Goal: Task Accomplishment & Management: Manage account settings

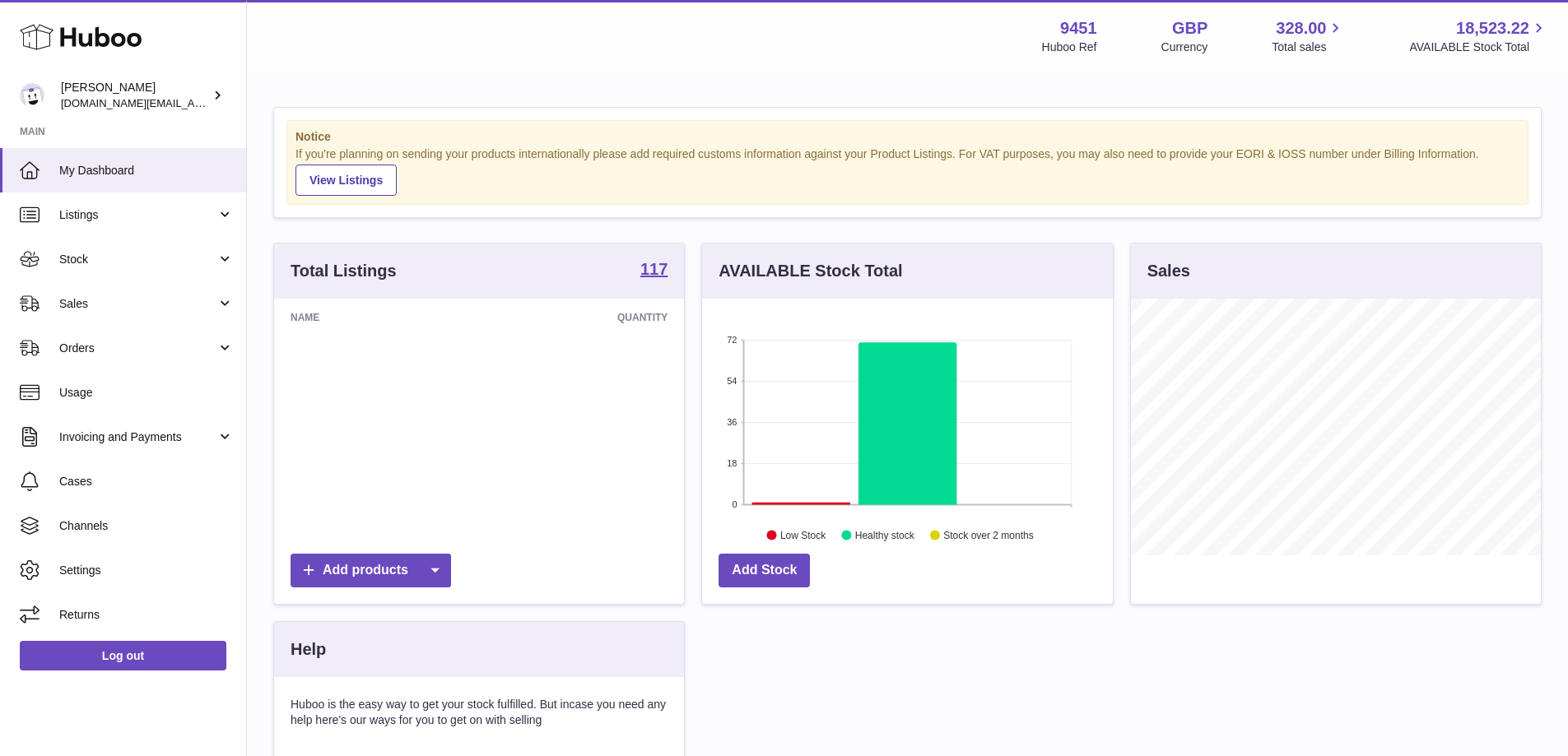
scroll to position [257, 410]
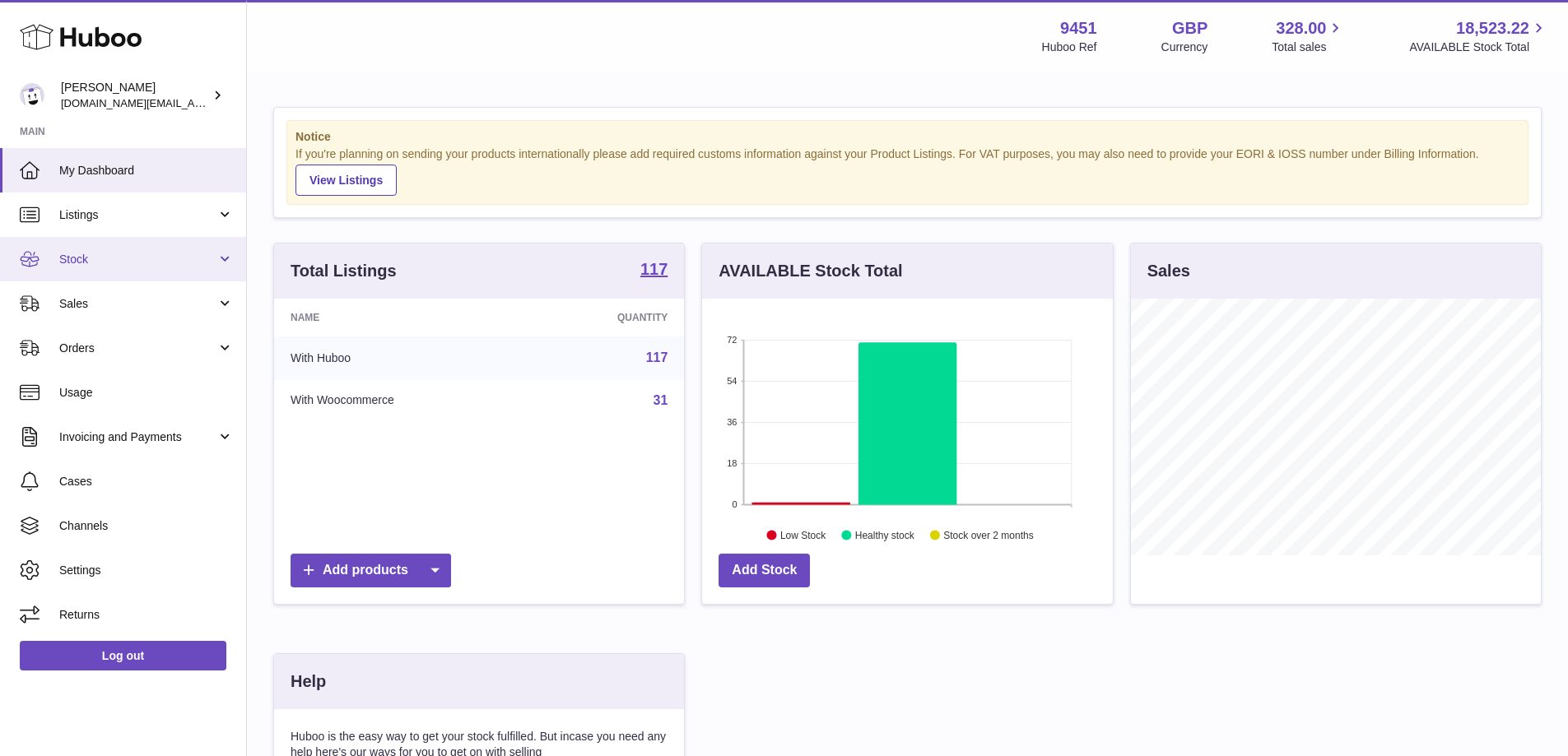
click at [161, 248] on link "Stock" at bounding box center [123, 259] width 246 height 44
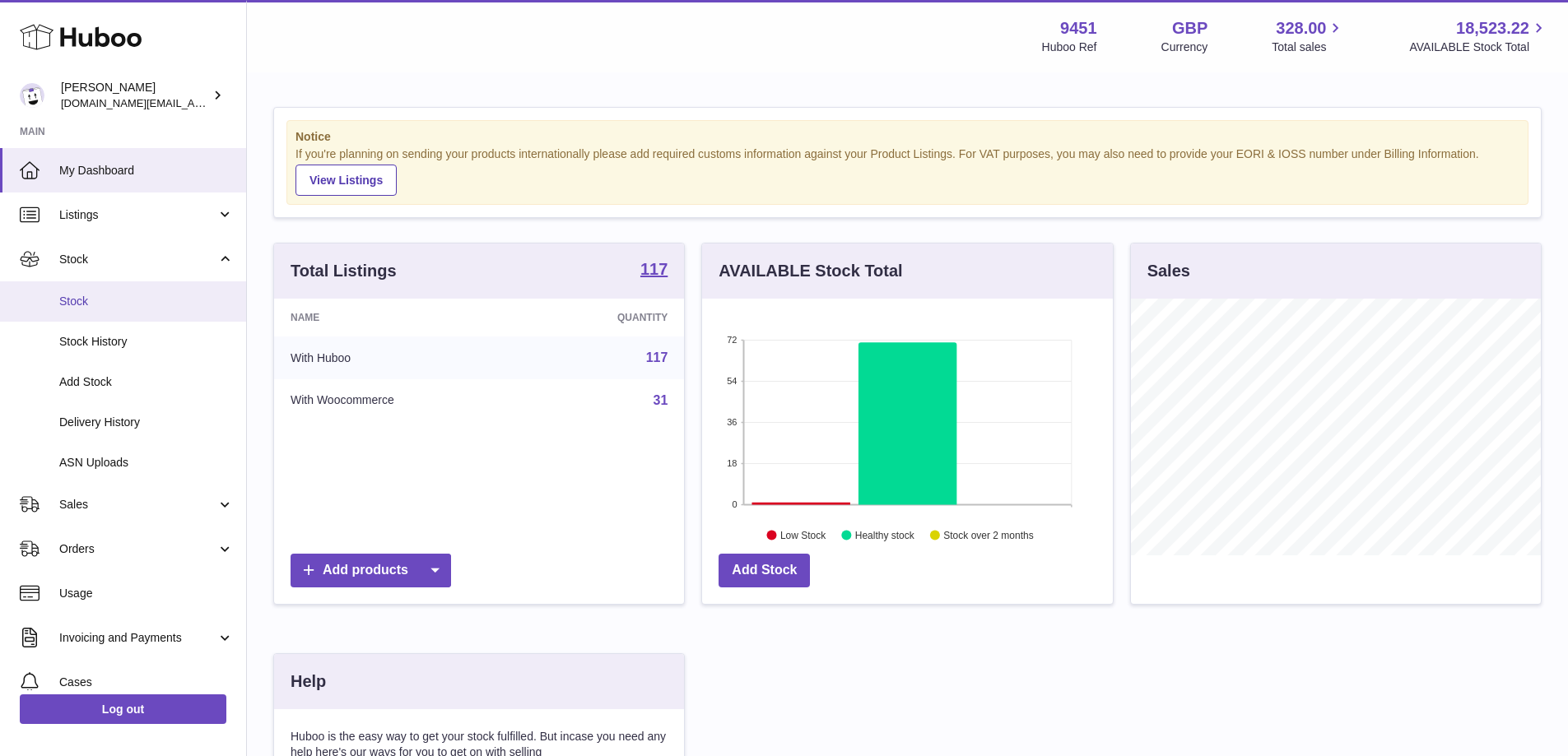
click at [164, 298] on span "Stock" at bounding box center [146, 302] width 174 height 15
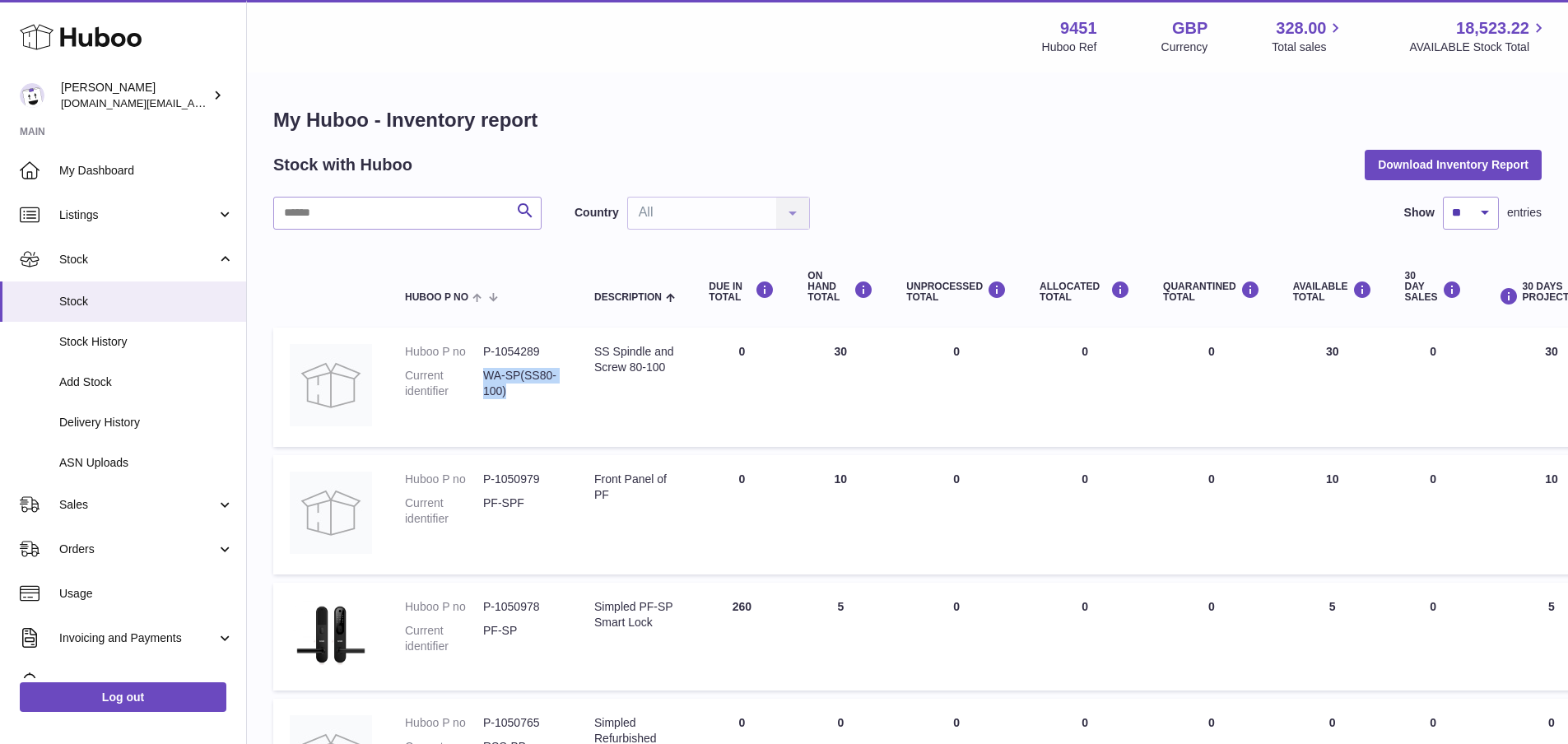
drag, startPoint x: 484, startPoint y: 376, endPoint x: 507, endPoint y: 387, distance: 25.5
click at [507, 387] on dd "WA-SP(SS80-100)" at bounding box center [522, 383] width 78 height 31
copy dd "WA-SP(SS80-100)"
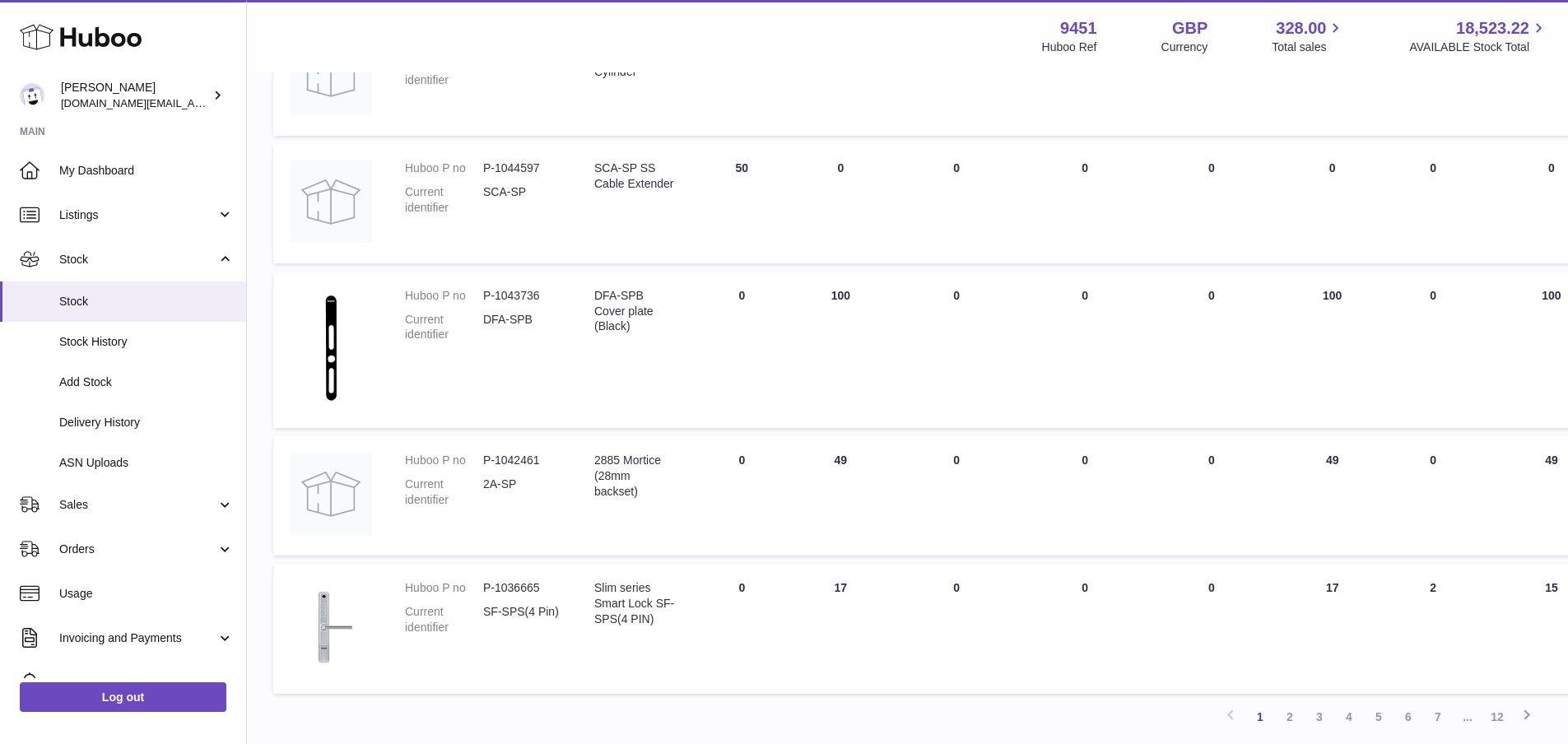
scroll to position [941, 0]
click at [1287, 712] on link "2" at bounding box center [1289, 712] width 30 height 30
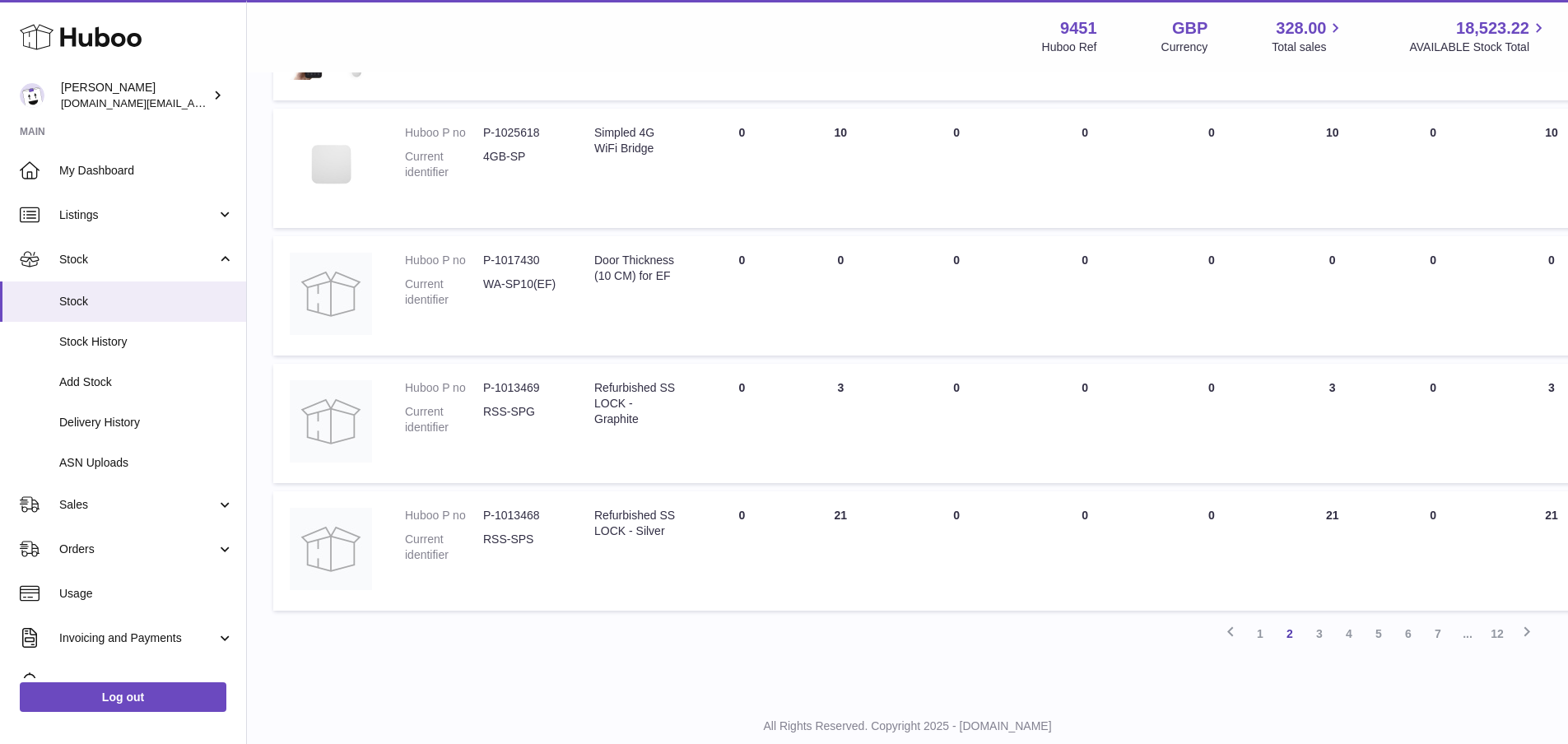
scroll to position [978, 0]
click at [1318, 633] on link "3" at bounding box center [1319, 631] width 30 height 30
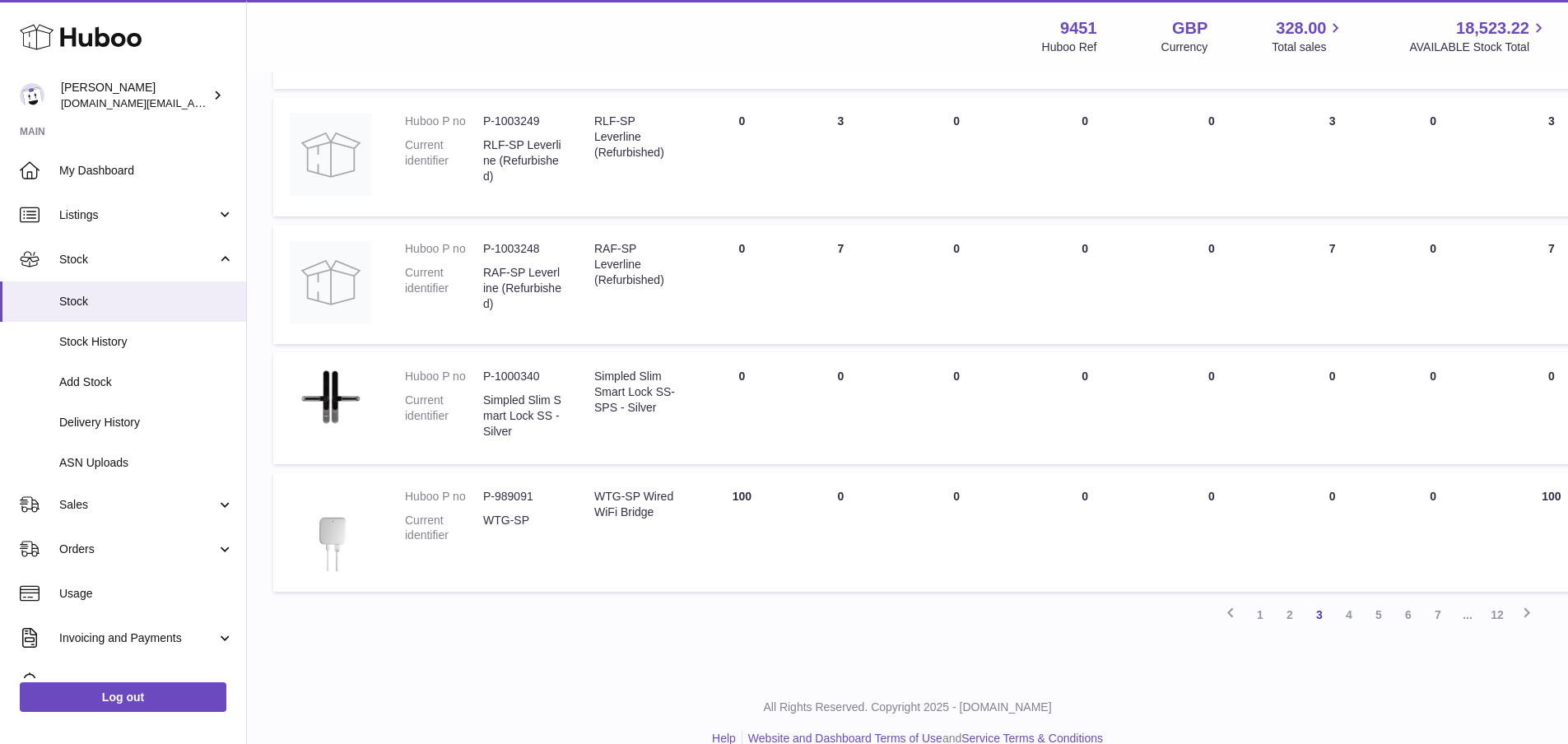
scroll to position [983, 0]
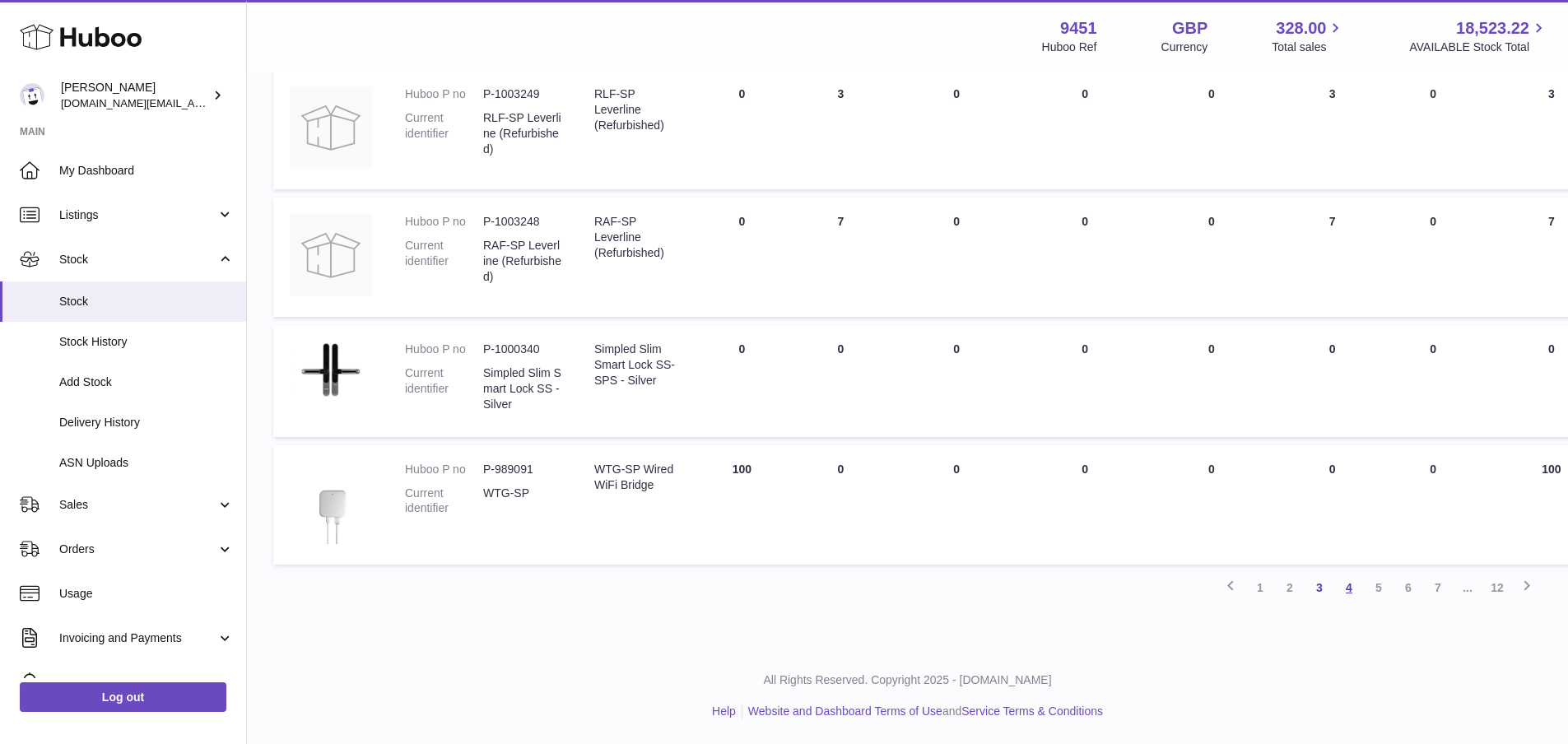
click at [1348, 592] on link "4" at bounding box center [1349, 587] width 30 height 30
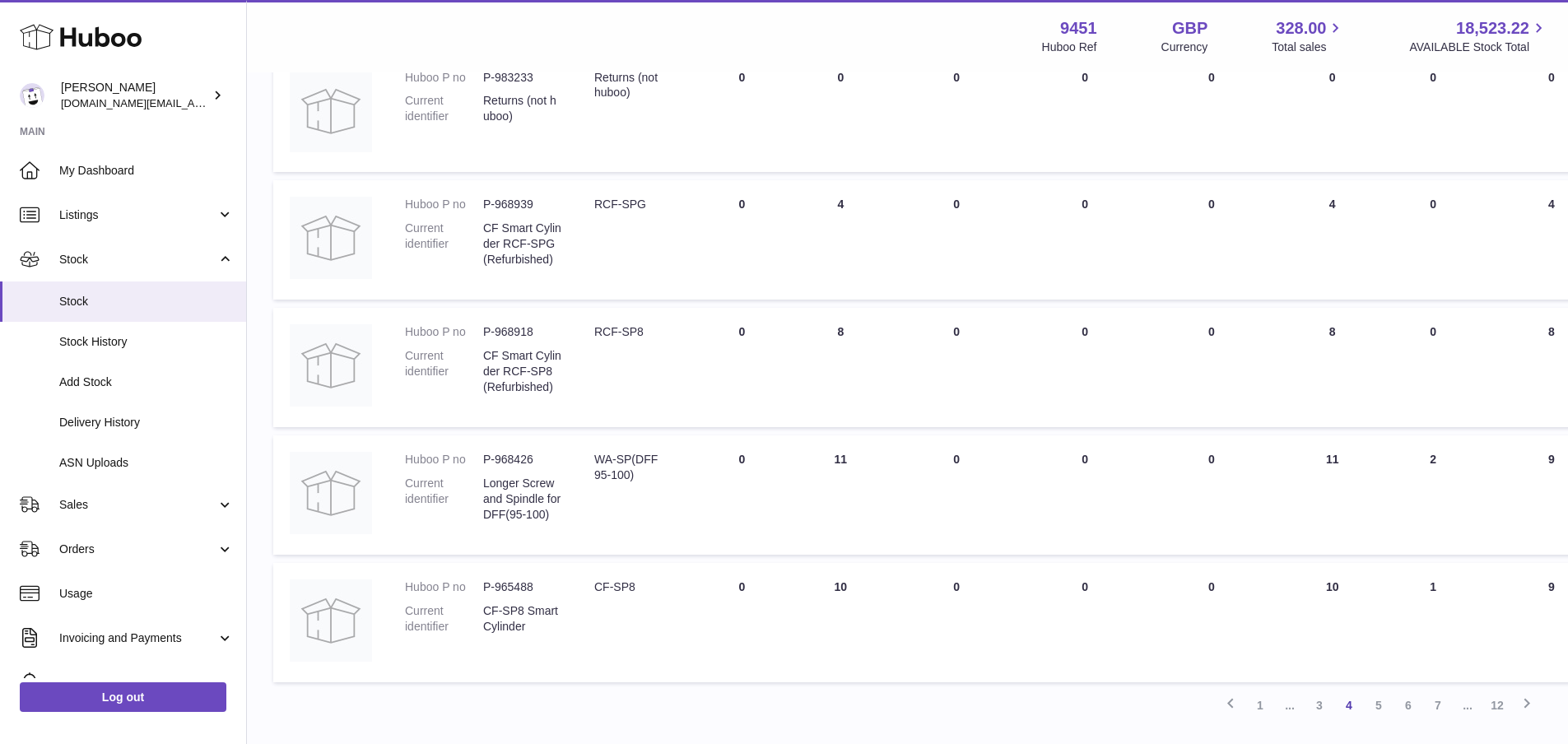
scroll to position [918, 0]
click at [1375, 703] on link "5" at bounding box center [1378, 698] width 30 height 30
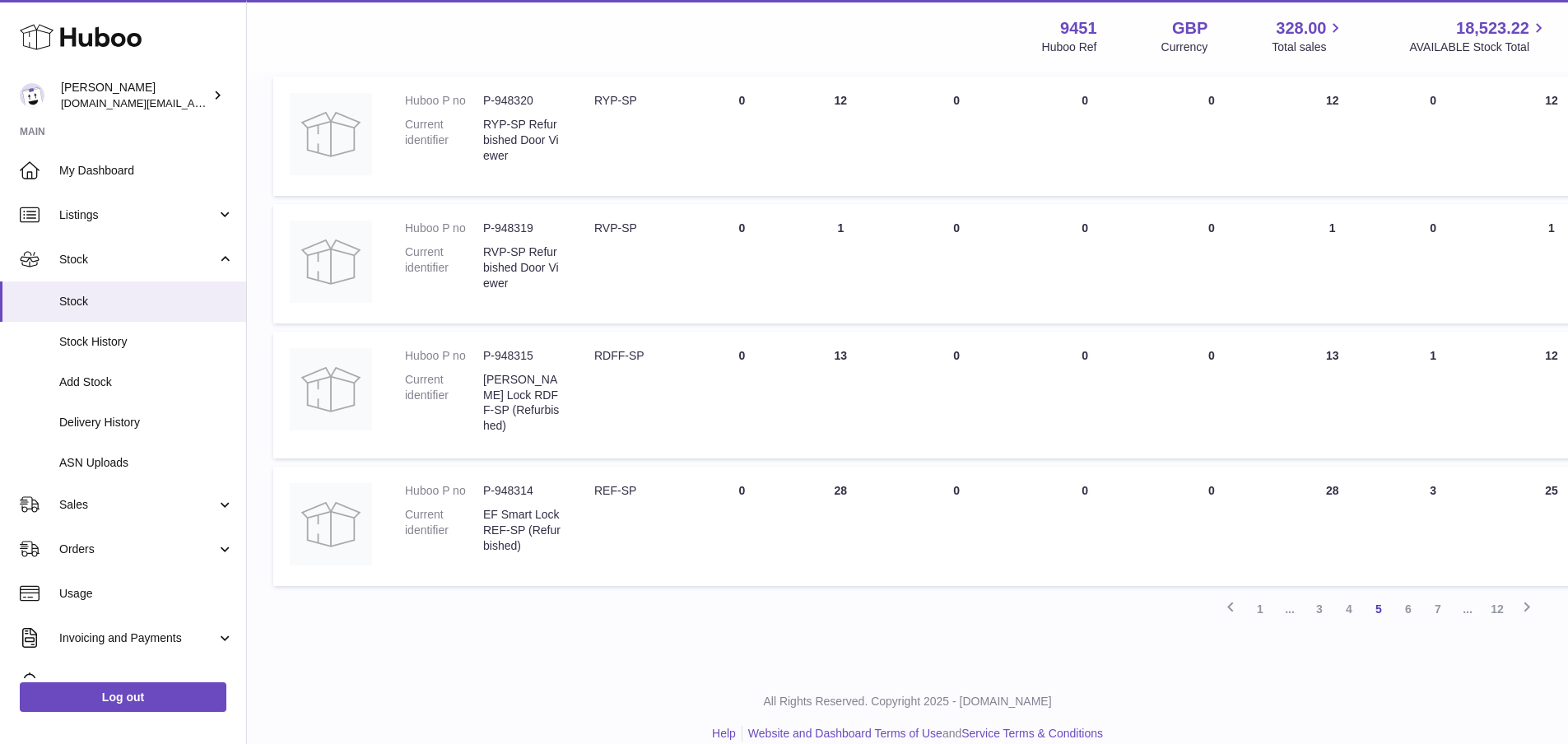
scroll to position [986, 0]
click at [1409, 601] on link "6" at bounding box center [1408, 606] width 30 height 30
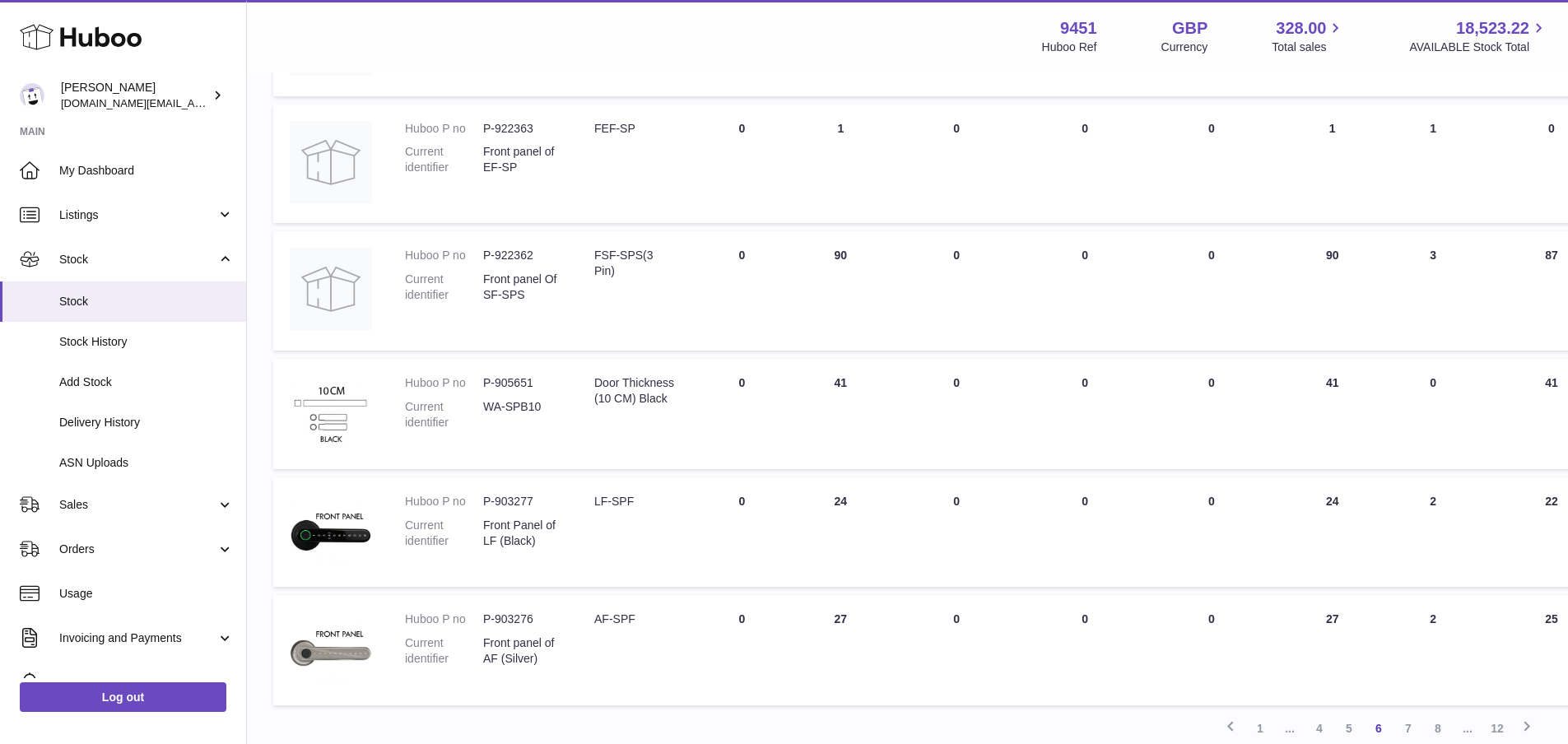
scroll to position [863, 0]
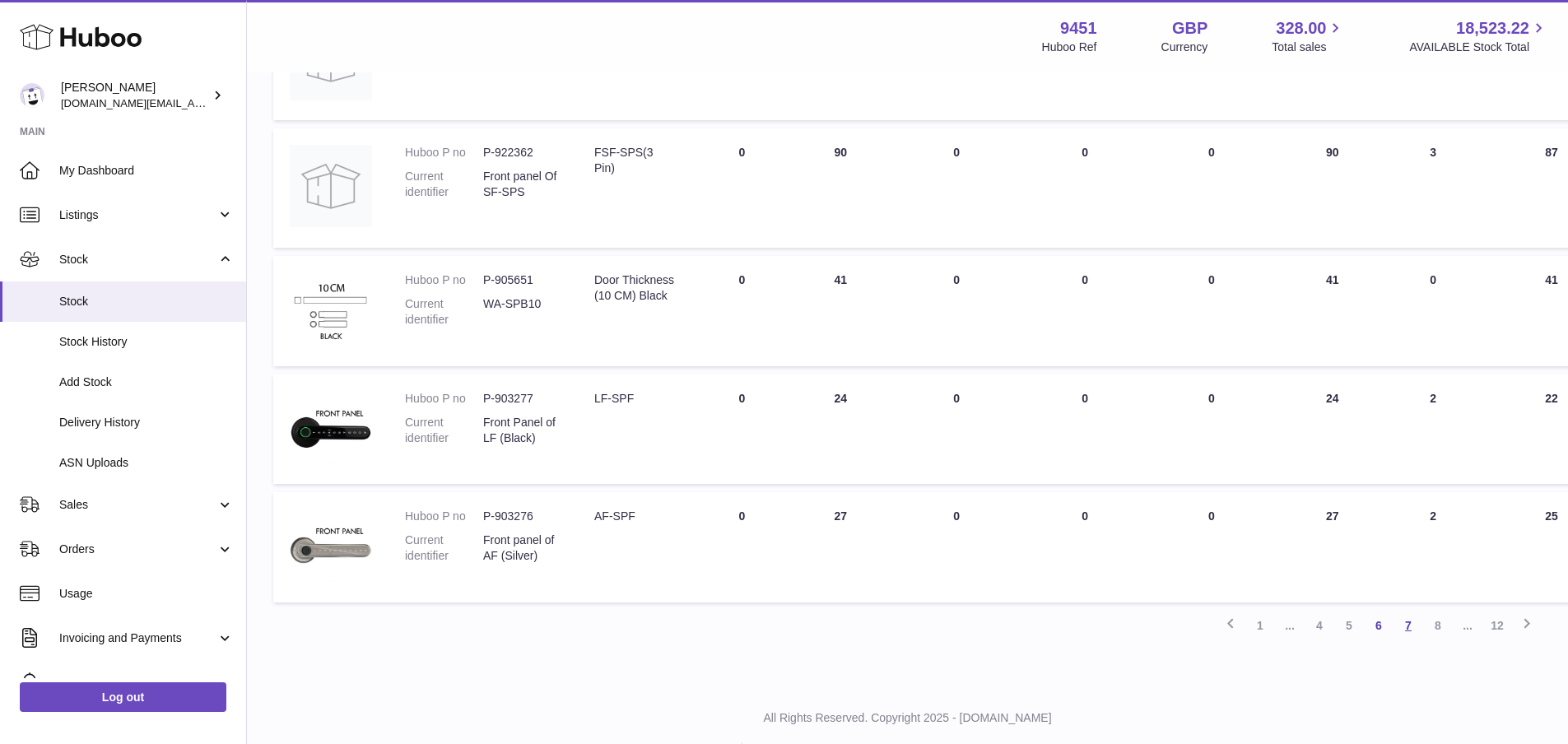
click at [1406, 623] on link "7" at bounding box center [1408, 625] width 30 height 30
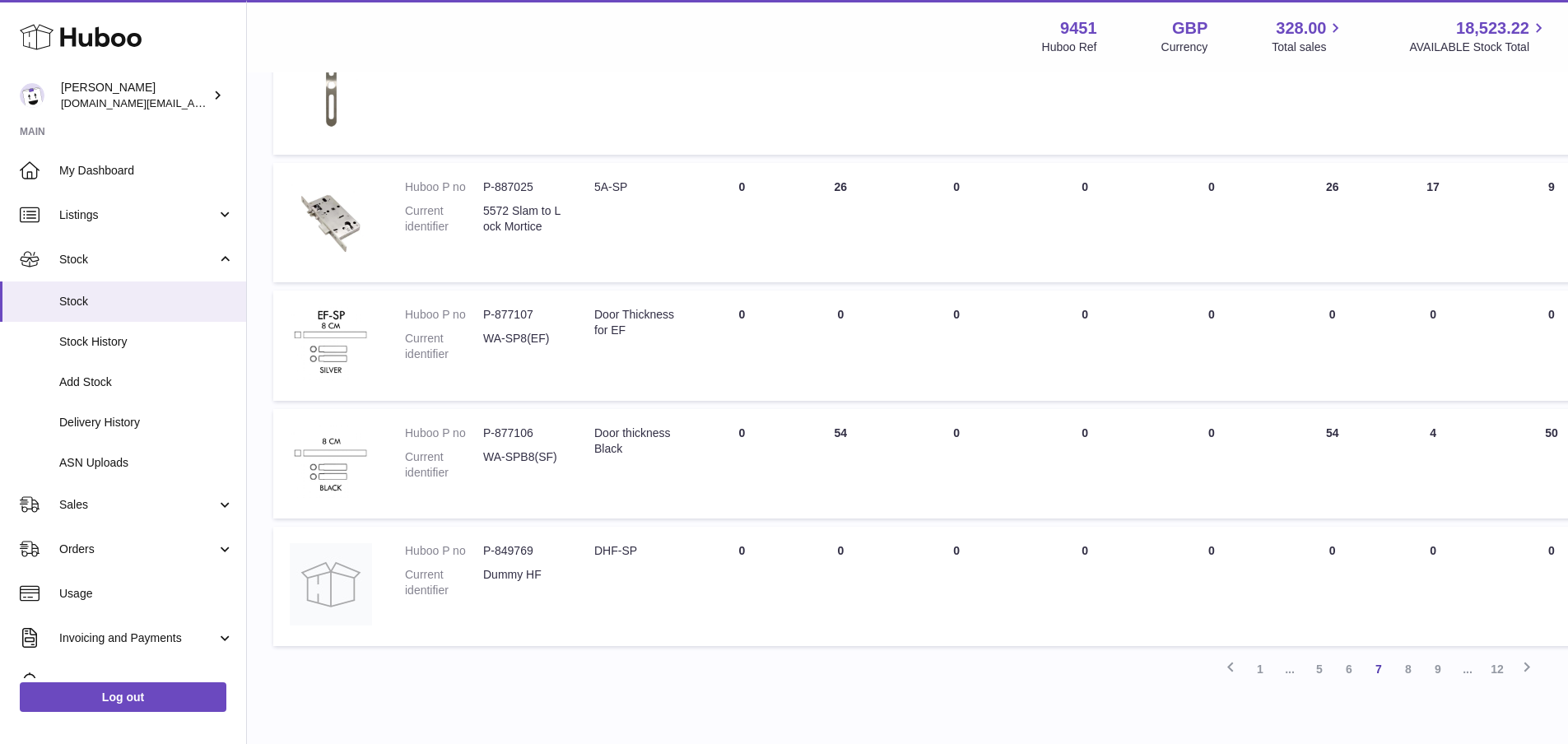
scroll to position [1045, 0]
click at [1409, 663] on link "8" at bounding box center [1408, 662] width 30 height 30
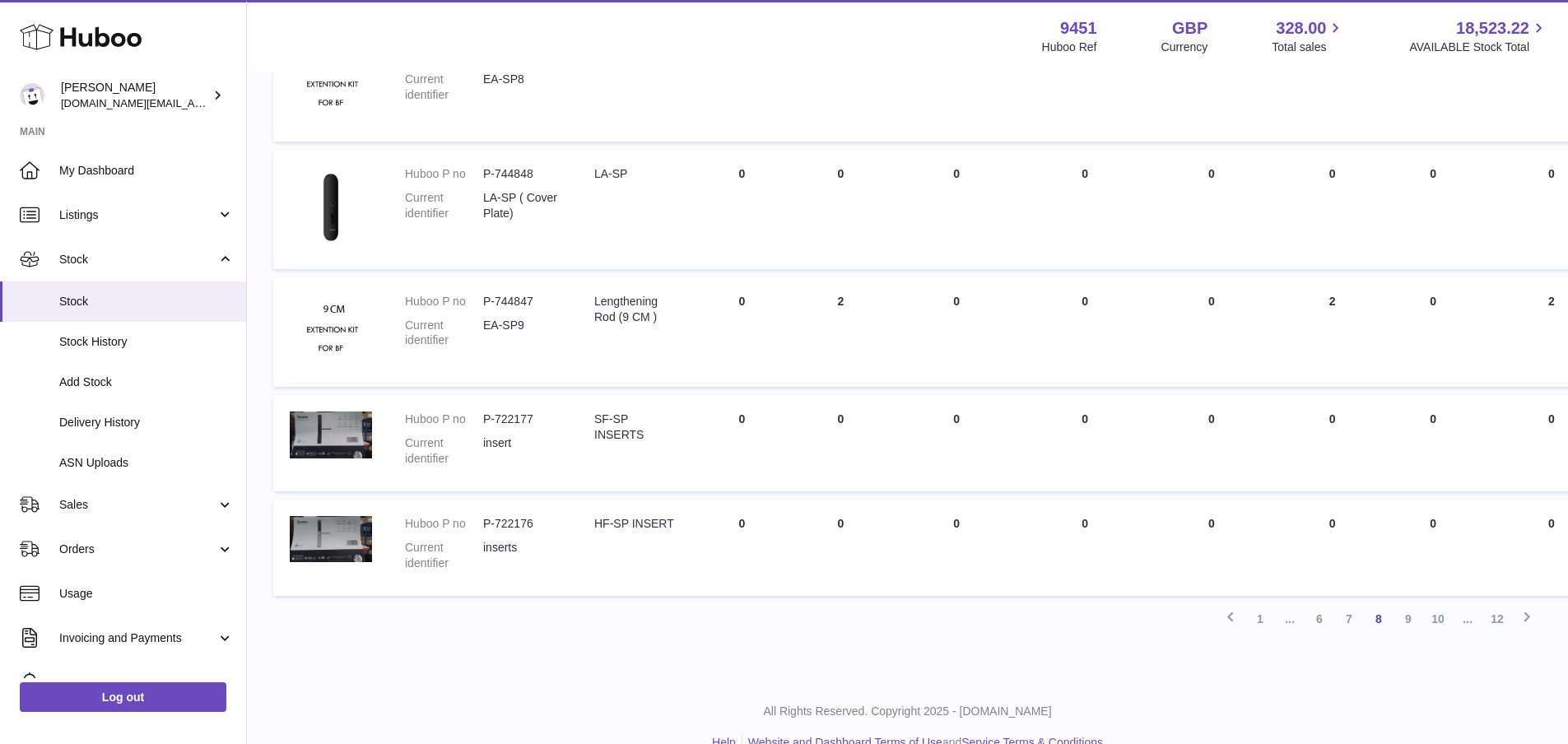
scroll to position [955, 0]
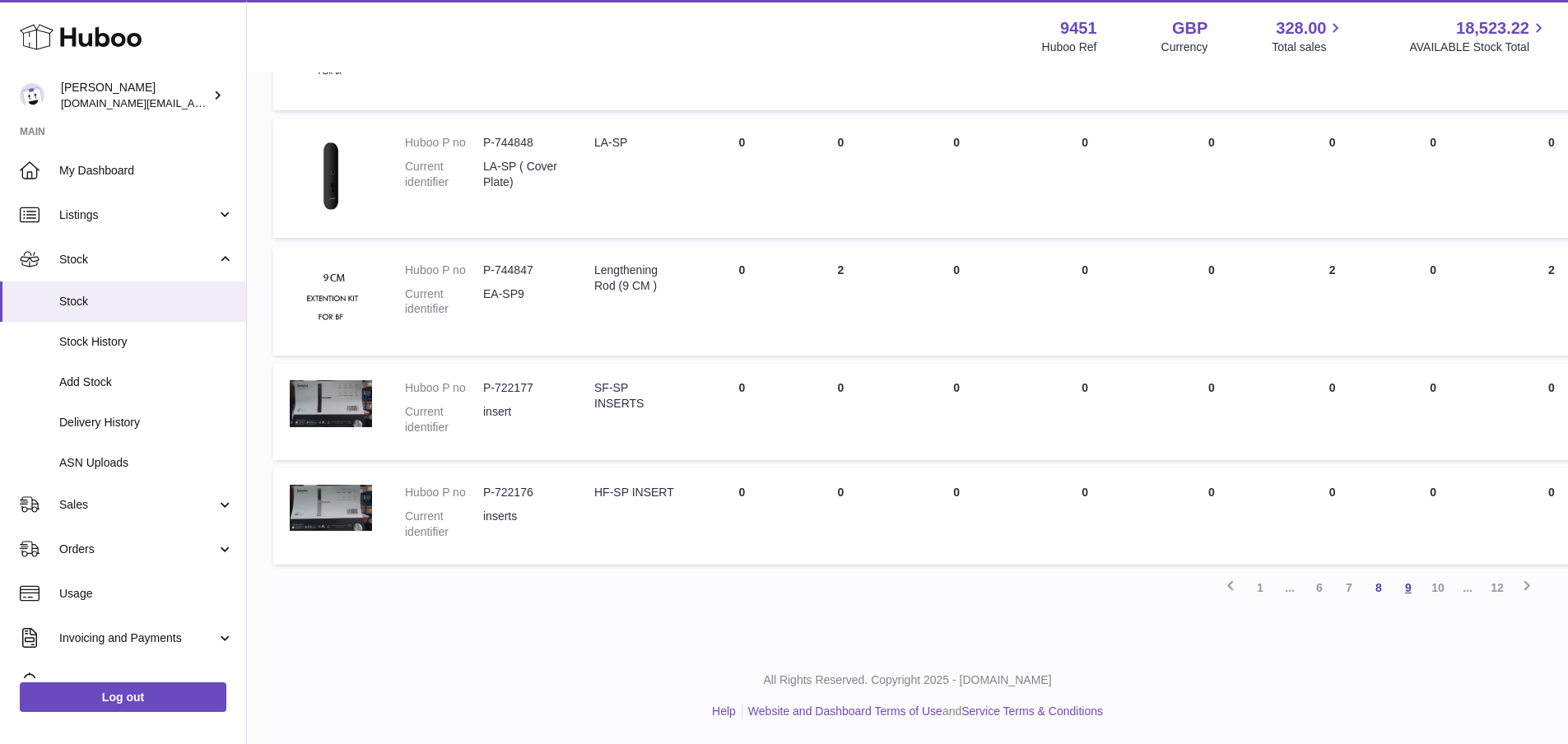
click at [1409, 591] on link "9" at bounding box center [1408, 587] width 30 height 30
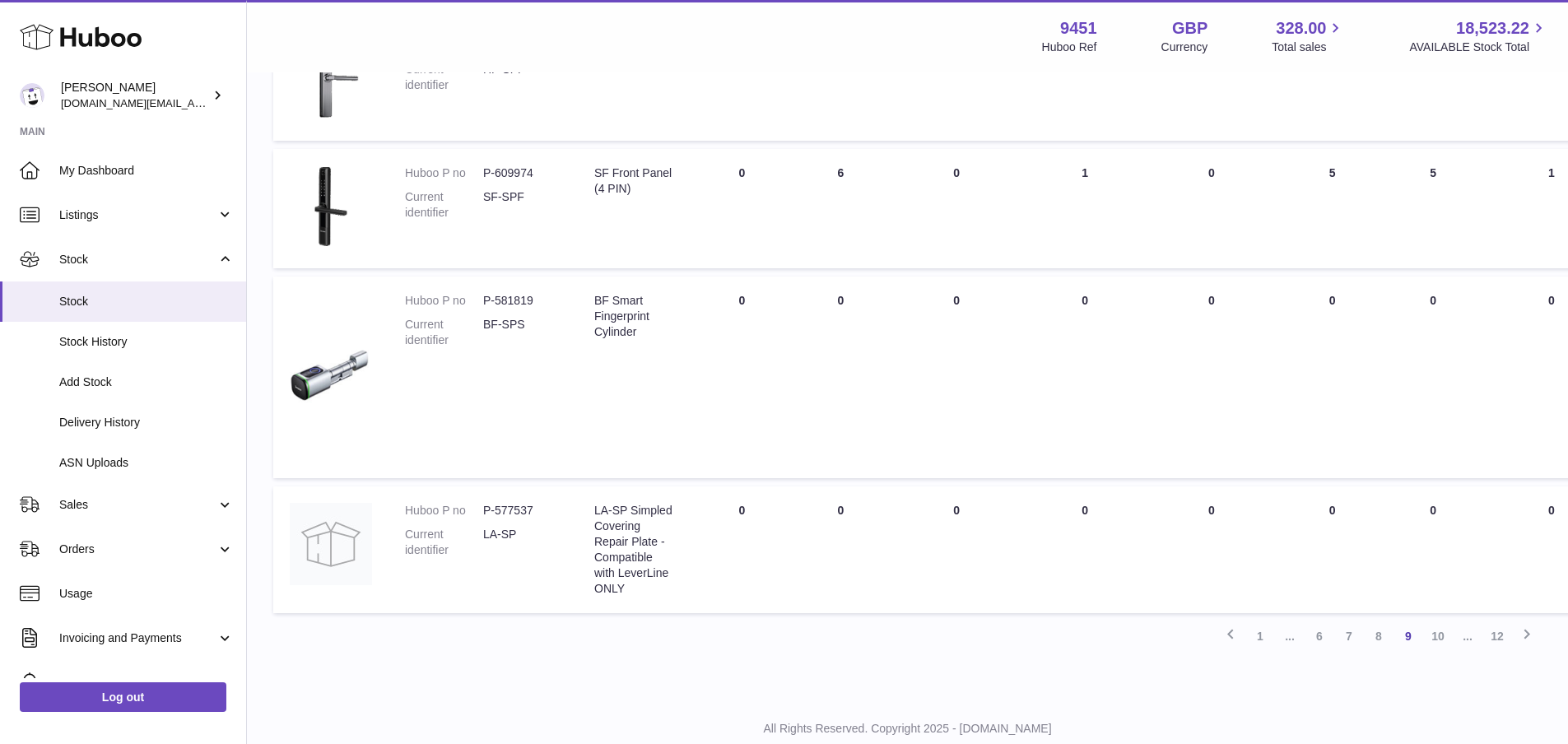
scroll to position [1057, 0]
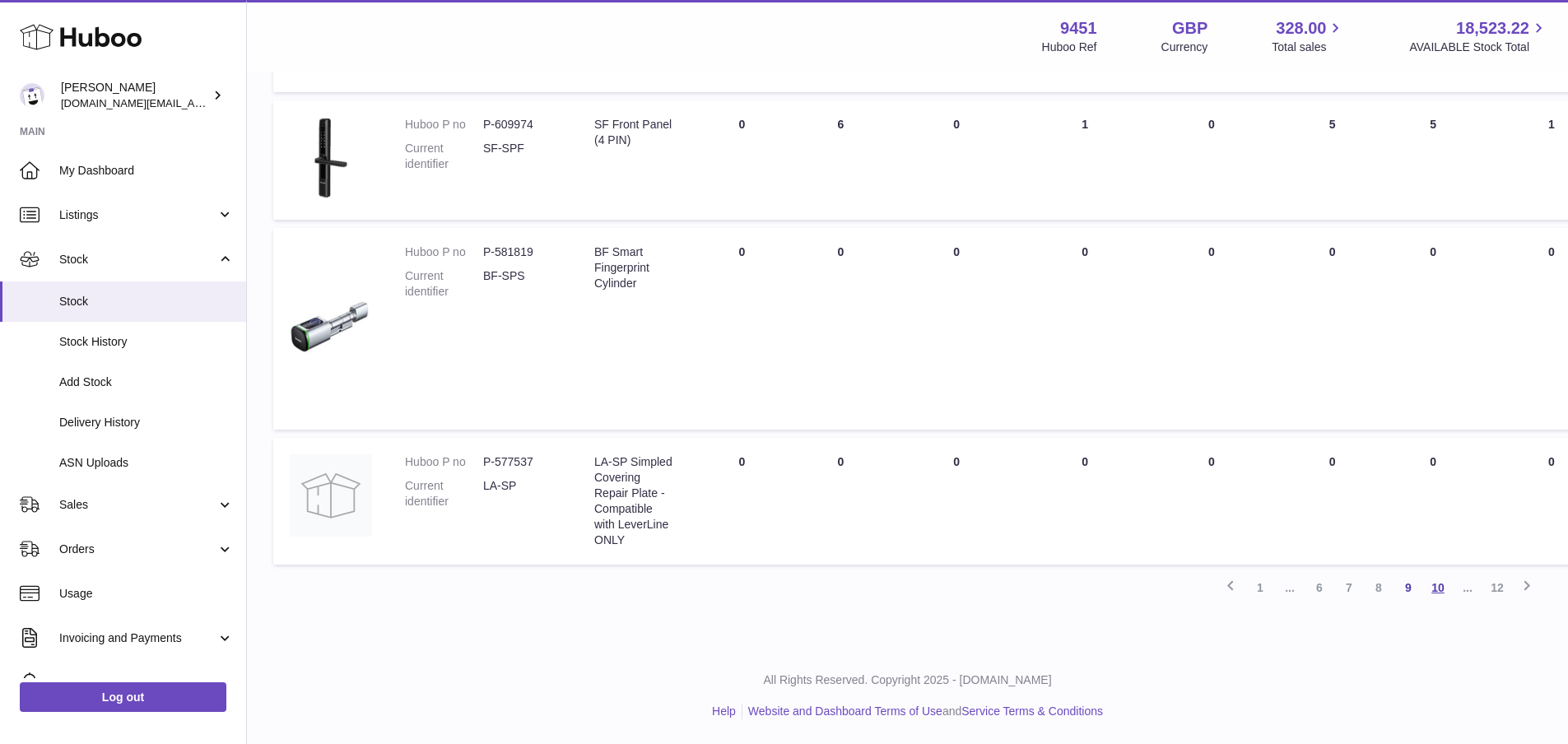
click at [1436, 584] on link "10" at bounding box center [1437, 587] width 30 height 30
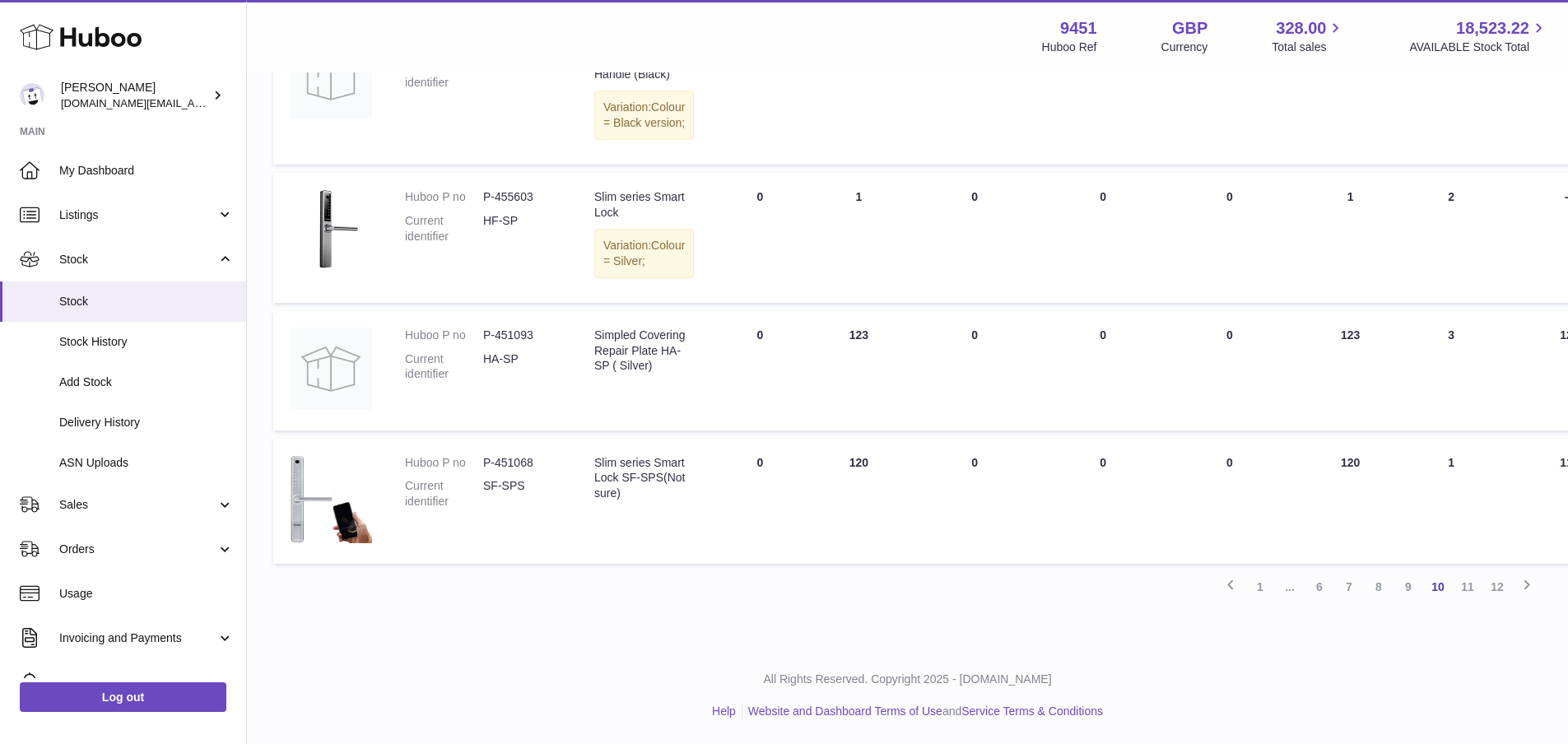
scroll to position [1162, 0]
click at [1469, 601] on link "11" at bounding box center [1467, 586] width 30 height 30
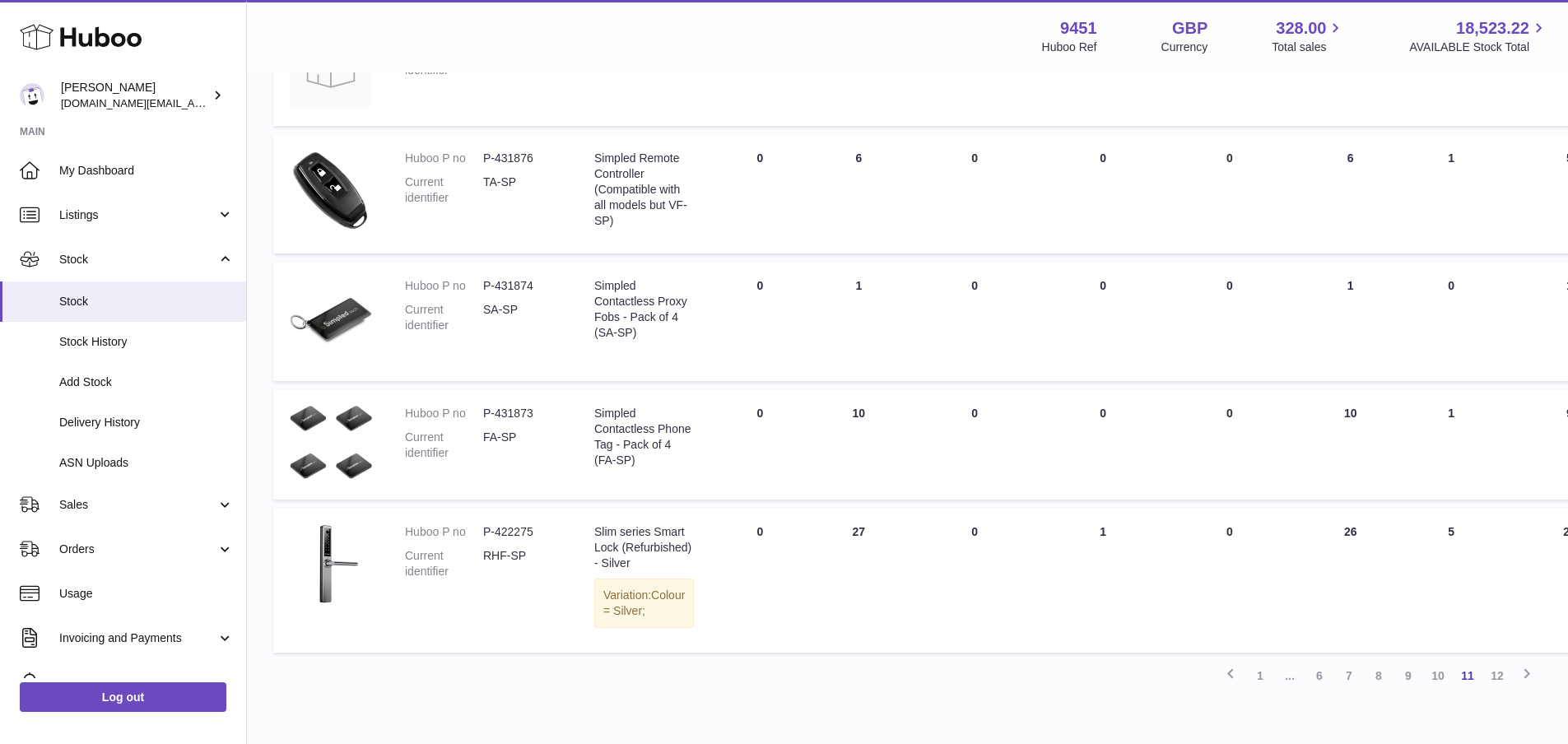
scroll to position [967, 0]
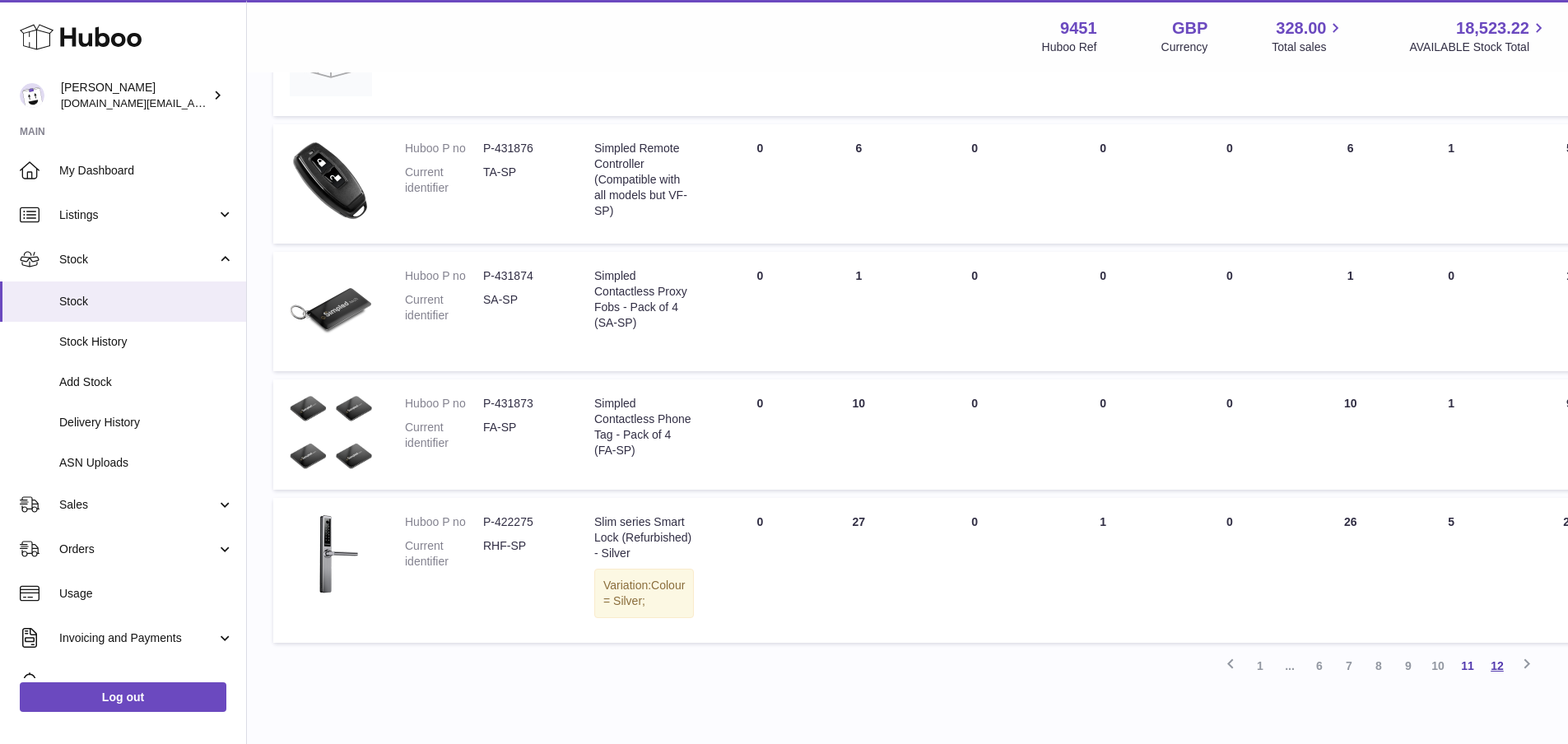
click at [1495, 680] on link "12" at bounding box center [1497, 665] width 30 height 30
